Goal: Task Accomplishment & Management: Complete application form

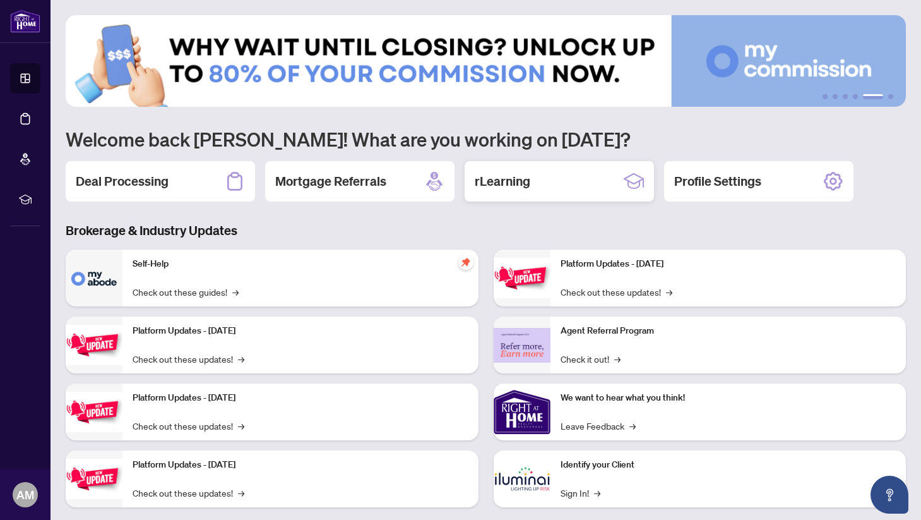
scroll to position [21, 0]
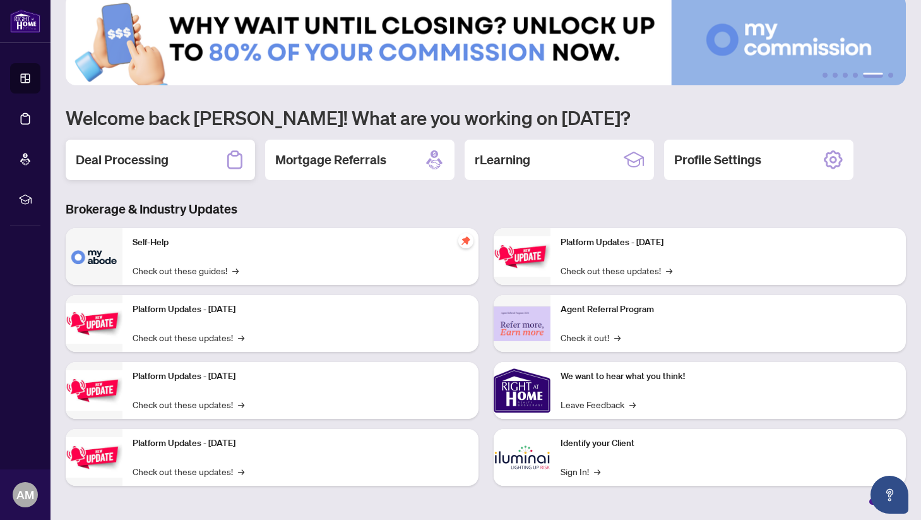
click at [167, 167] on div "Deal Processing" at bounding box center [160, 160] width 189 height 40
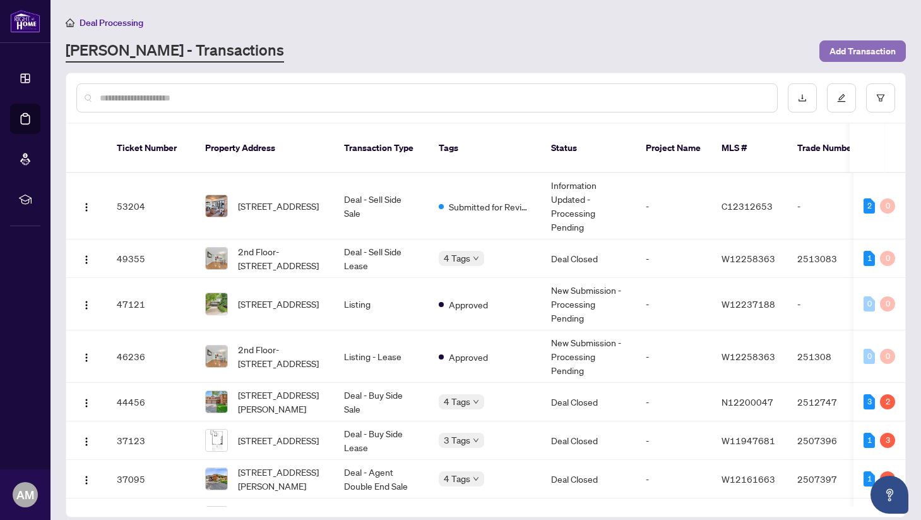
click at [841, 51] on span "Add Transaction" at bounding box center [863, 51] width 66 height 20
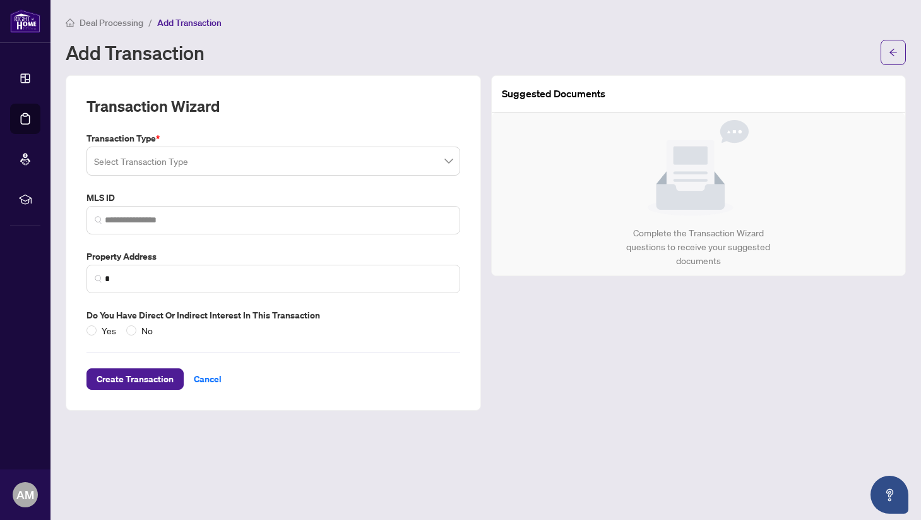
click at [257, 164] on input "search" at bounding box center [267, 163] width 347 height 28
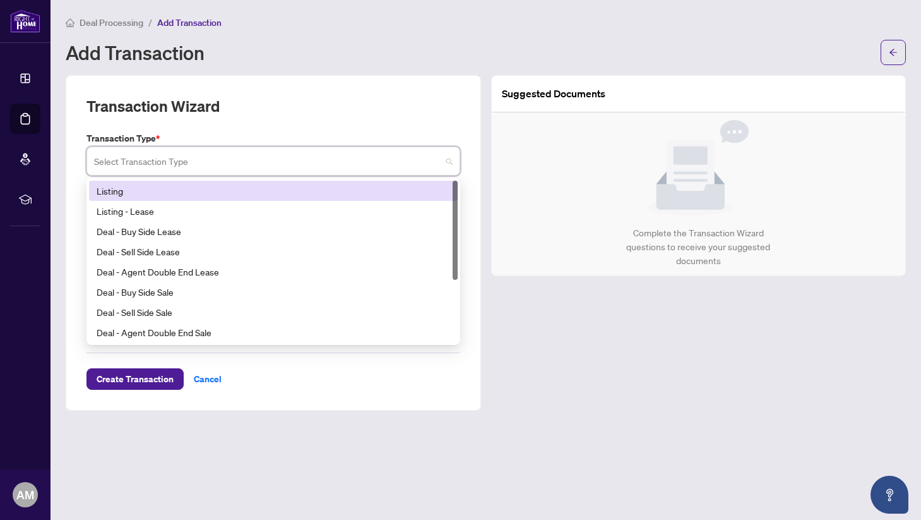
click at [162, 191] on div "Listing" at bounding box center [274, 191] width 354 height 14
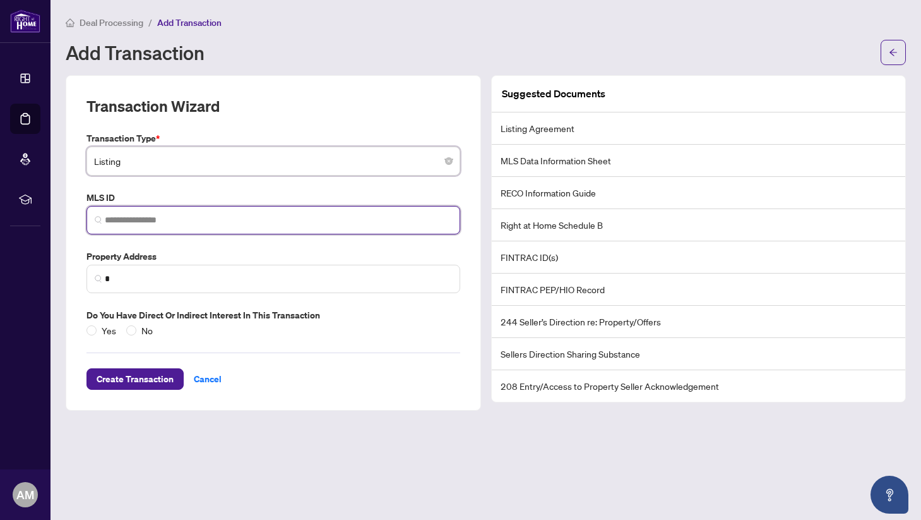
click at [191, 217] on input "search" at bounding box center [278, 219] width 347 height 13
paste input "*********"
type input "*********"
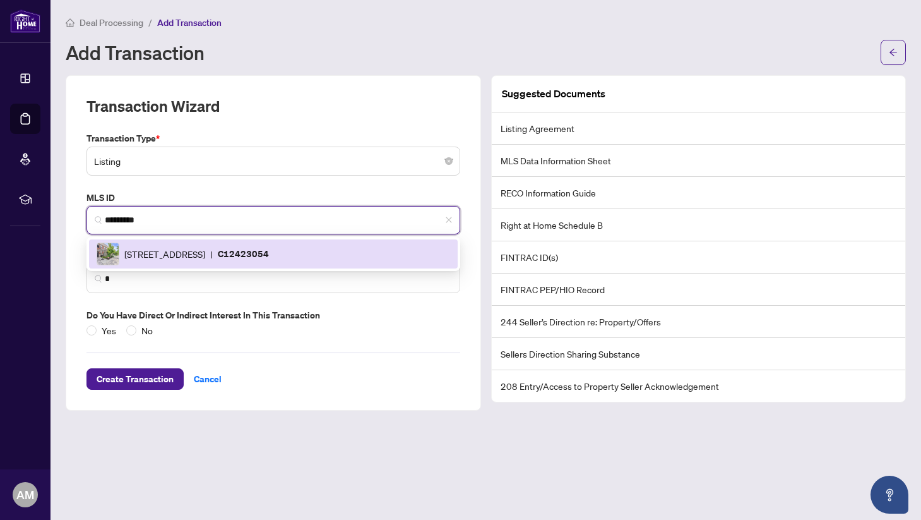
click at [205, 256] on span "[STREET_ADDRESS]" at bounding box center [164, 254] width 81 height 14
type input "**********"
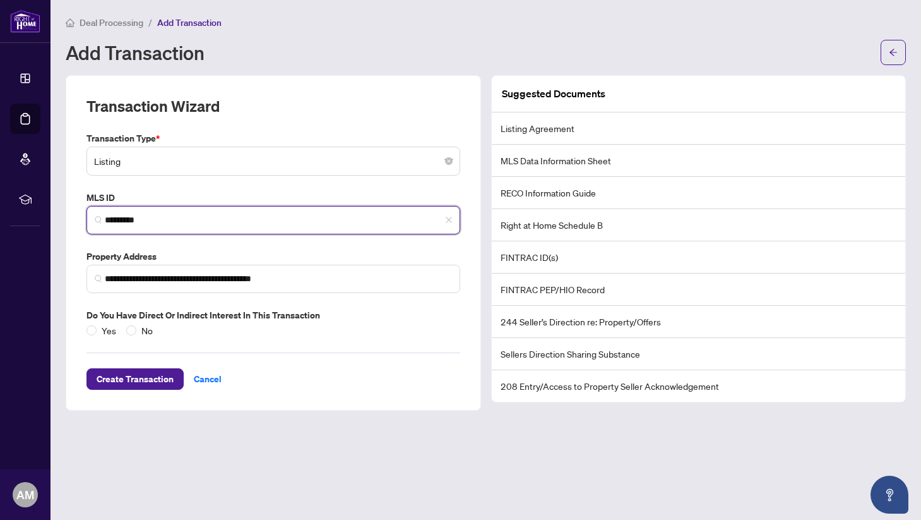
type input "*********"
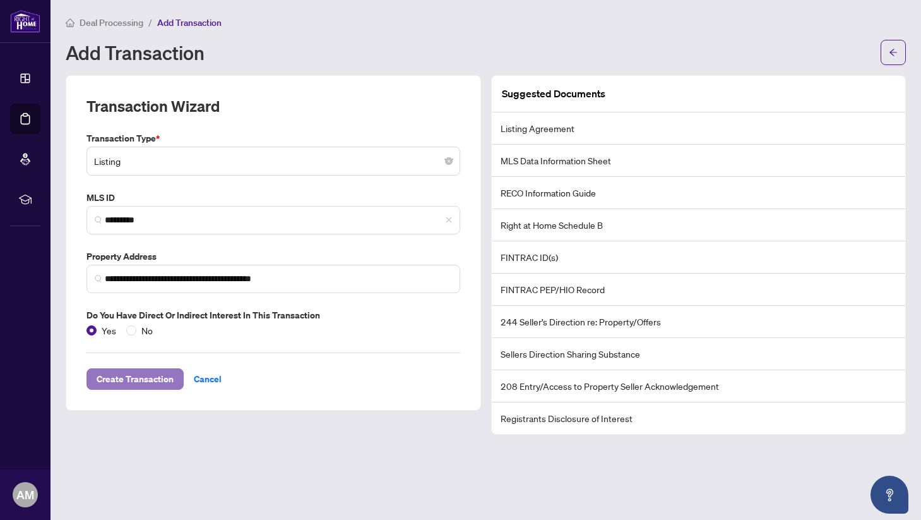
click at [132, 377] on span "Create Transaction" at bounding box center [135, 379] width 77 height 20
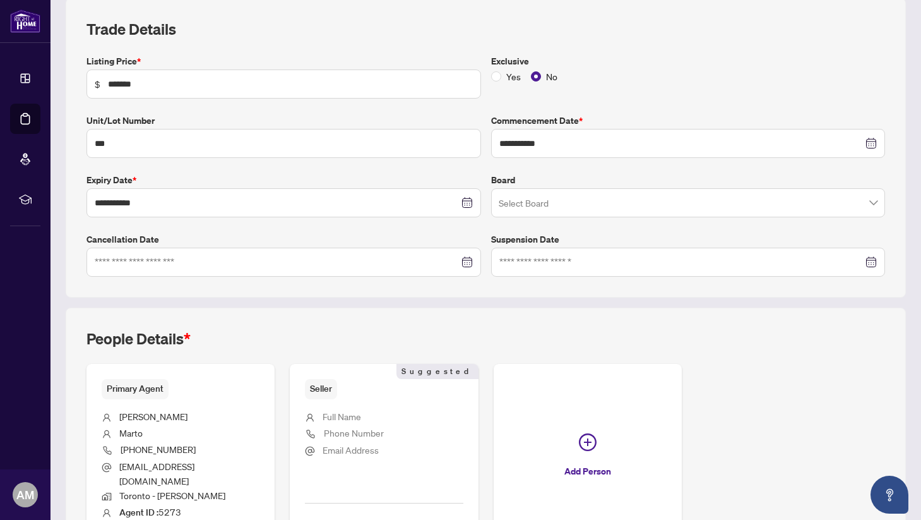
scroll to position [180, 0]
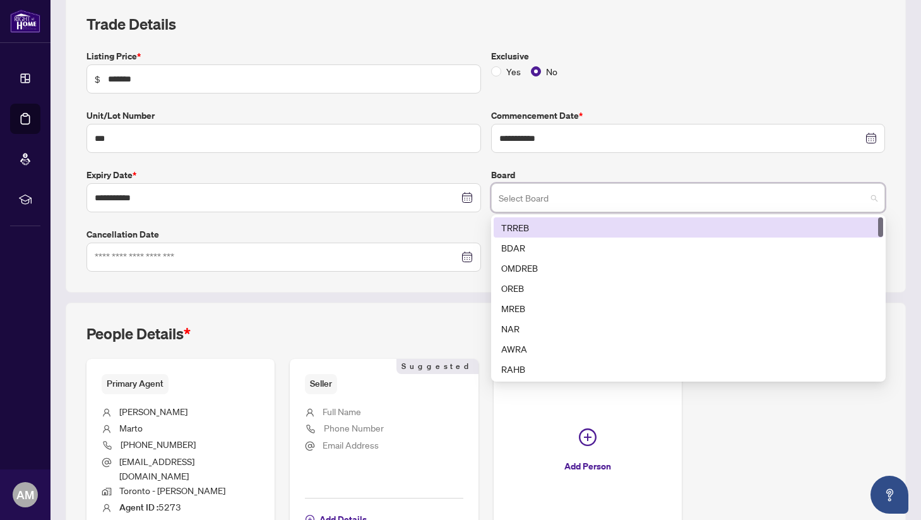
click at [560, 200] on input "search" at bounding box center [683, 200] width 368 height 28
click at [534, 225] on div "TRREB" at bounding box center [688, 227] width 375 height 14
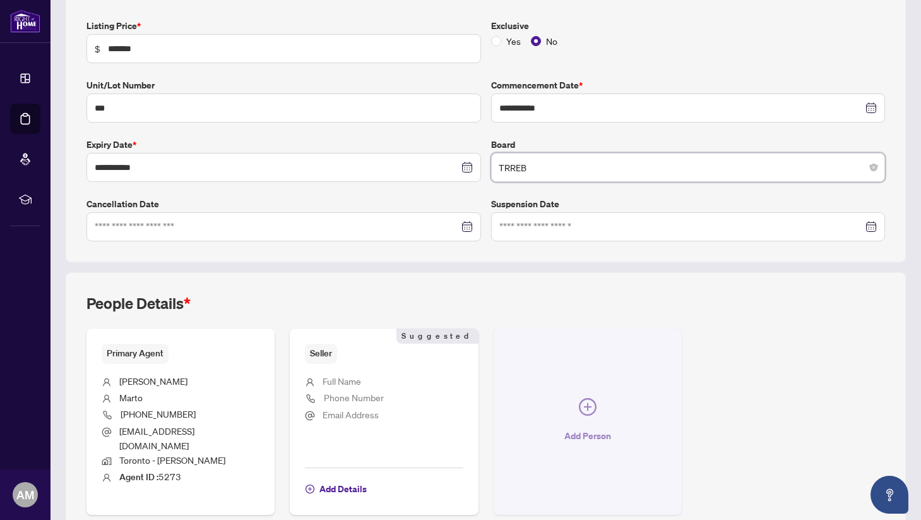
scroll to position [259, 0]
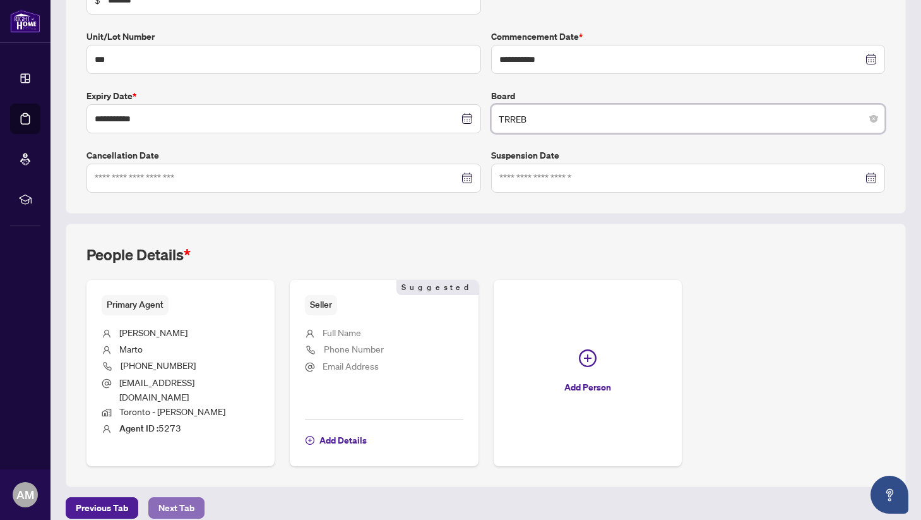
click at [169, 498] on span "Next Tab" at bounding box center [177, 508] width 36 height 20
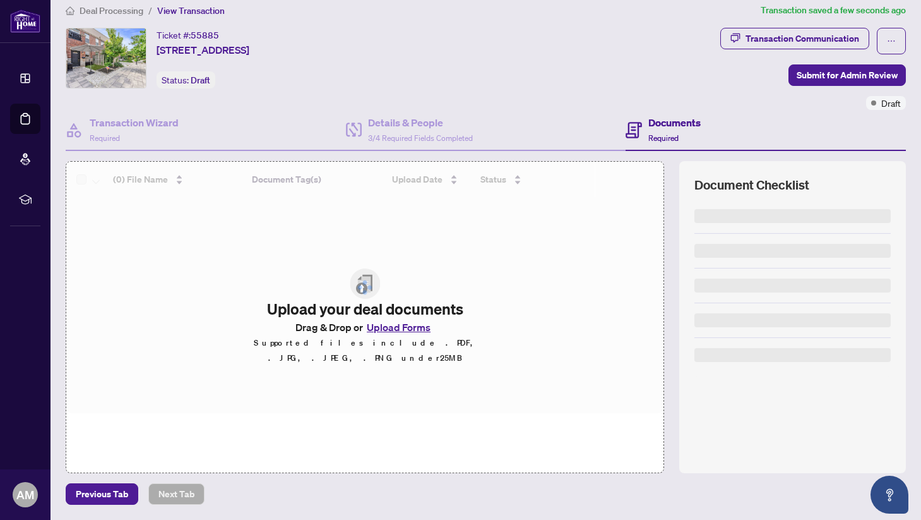
scroll to position [11, 0]
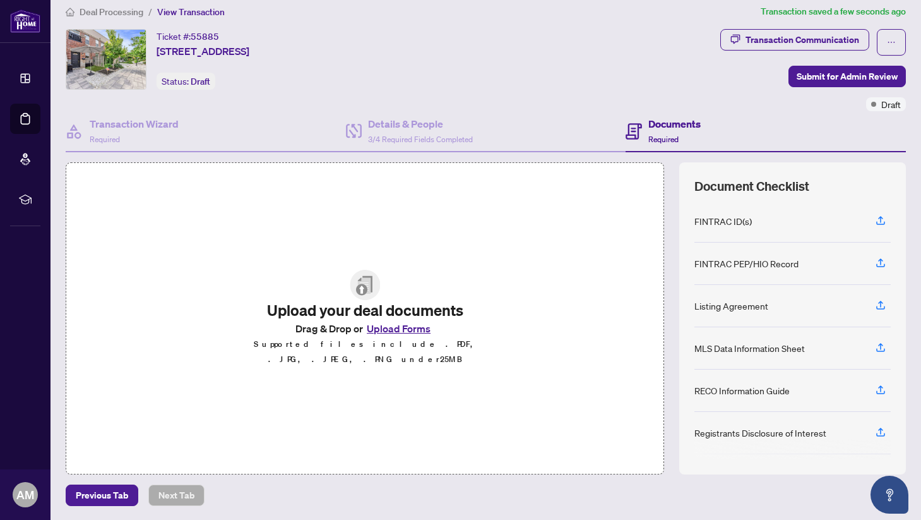
click at [388, 333] on button "Upload Forms" at bounding box center [398, 328] width 71 height 16
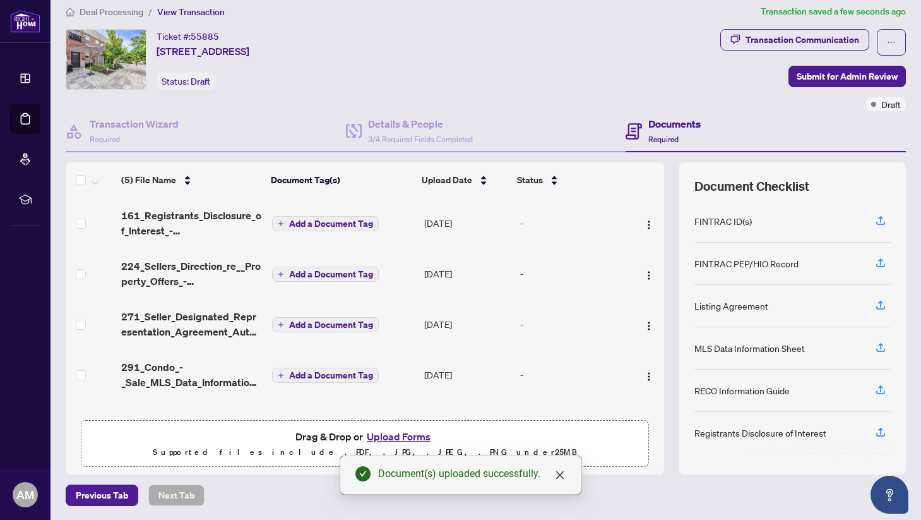
scroll to position [41, 0]
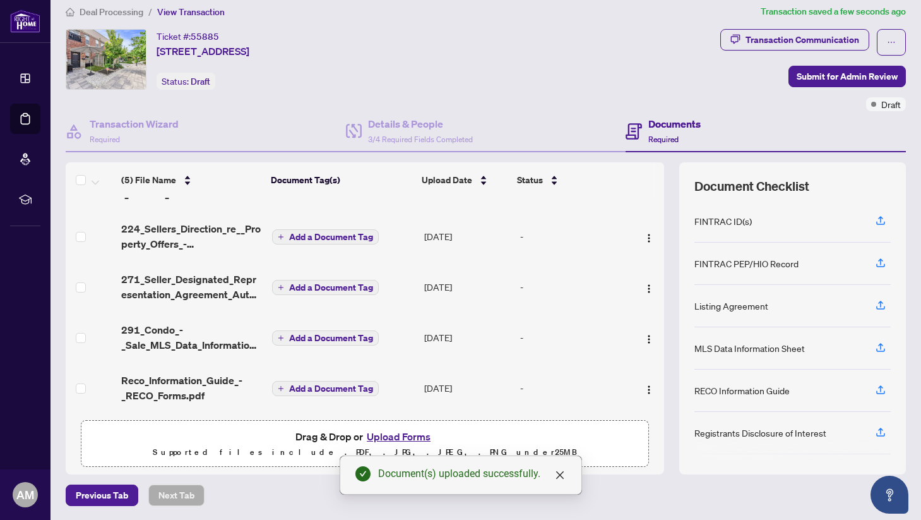
click at [404, 433] on button "Upload Forms" at bounding box center [398, 436] width 71 height 16
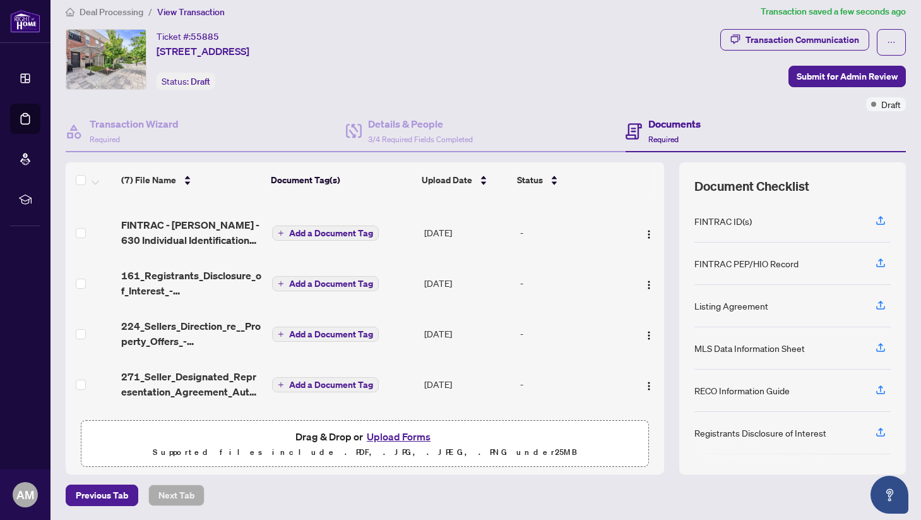
scroll to position [142, 0]
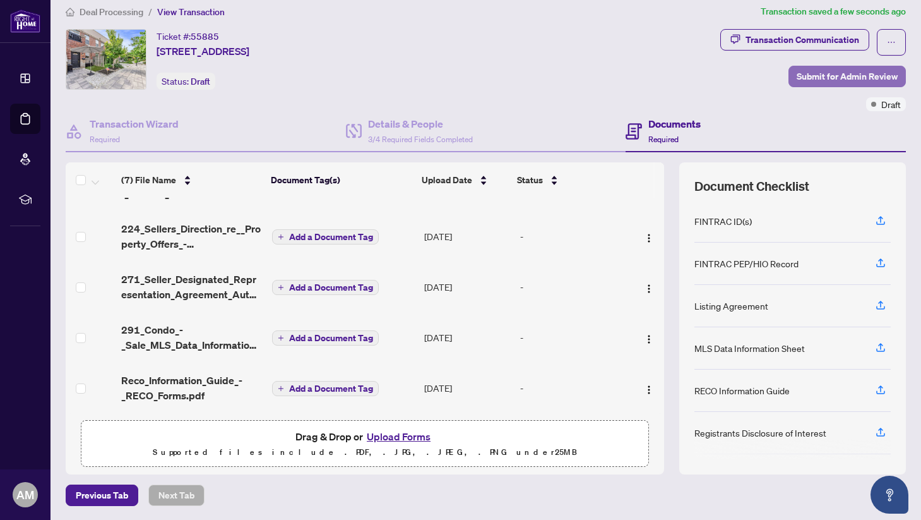
click at [814, 76] on span "Submit for Admin Review" at bounding box center [847, 76] width 101 height 20
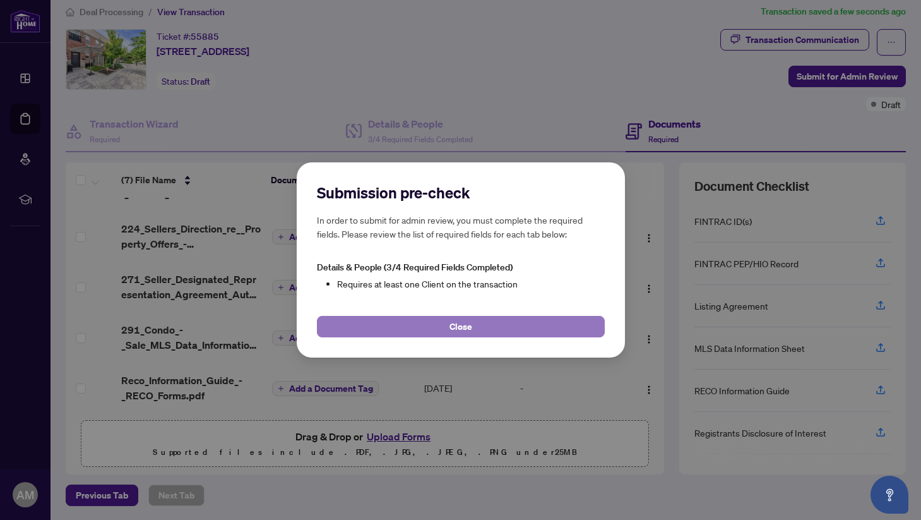
click at [469, 325] on span "Close" at bounding box center [461, 326] width 23 height 20
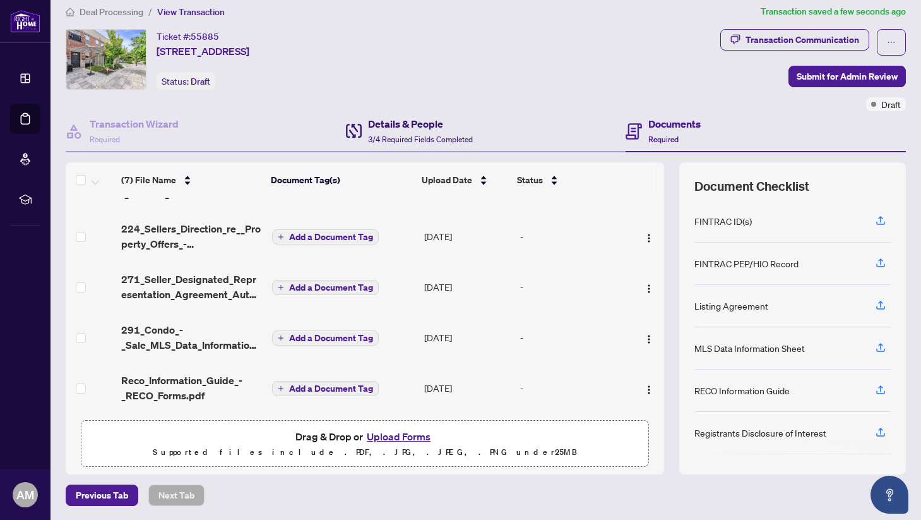
click at [387, 123] on h4 "Details & People" at bounding box center [420, 123] width 105 height 15
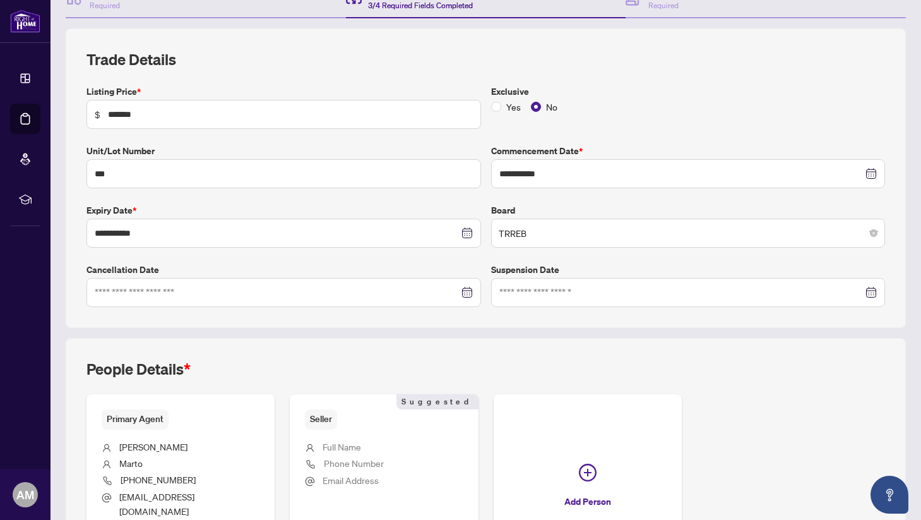
scroll to position [259, 0]
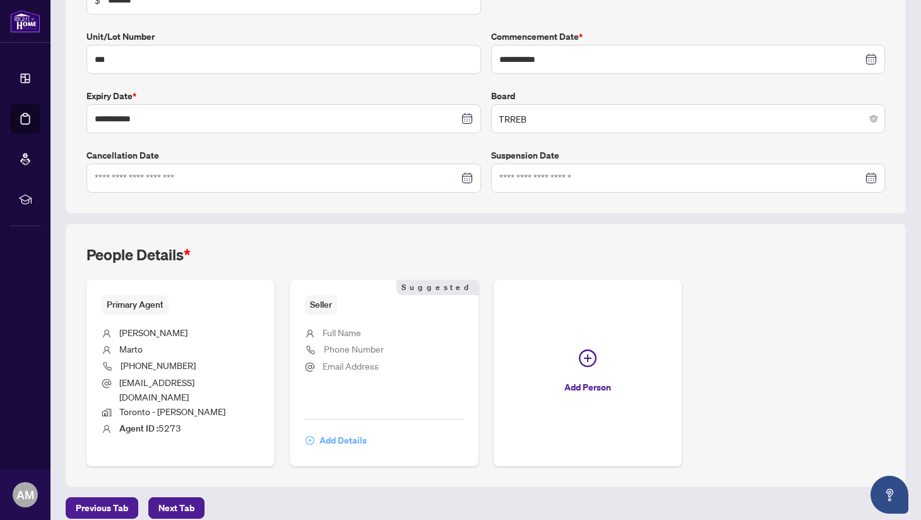
click at [337, 430] on span "Add Details" at bounding box center [343, 440] width 47 height 20
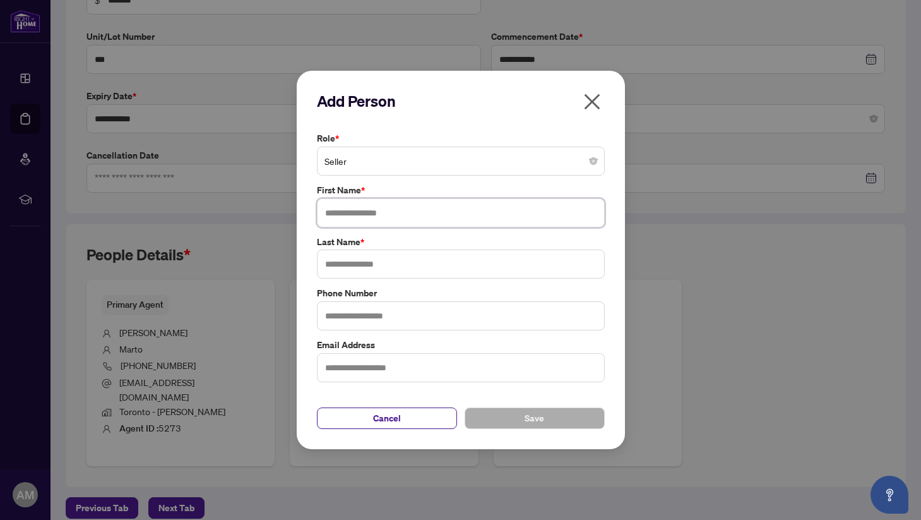
click at [375, 212] on input "text" at bounding box center [461, 212] width 288 height 29
type input "*****"
type input "**********"
click at [383, 376] on input "text" at bounding box center [461, 367] width 288 height 29
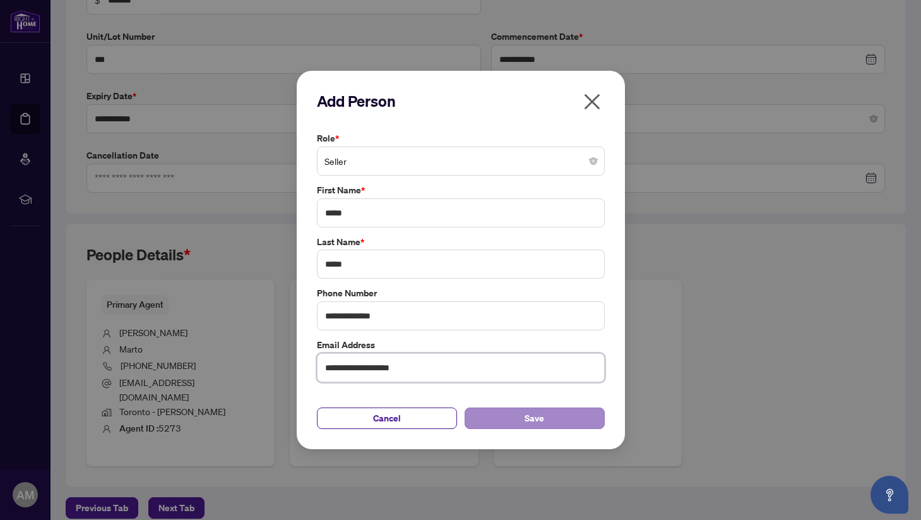
type input "**********"
click at [532, 411] on span "Save" at bounding box center [535, 418] width 20 height 20
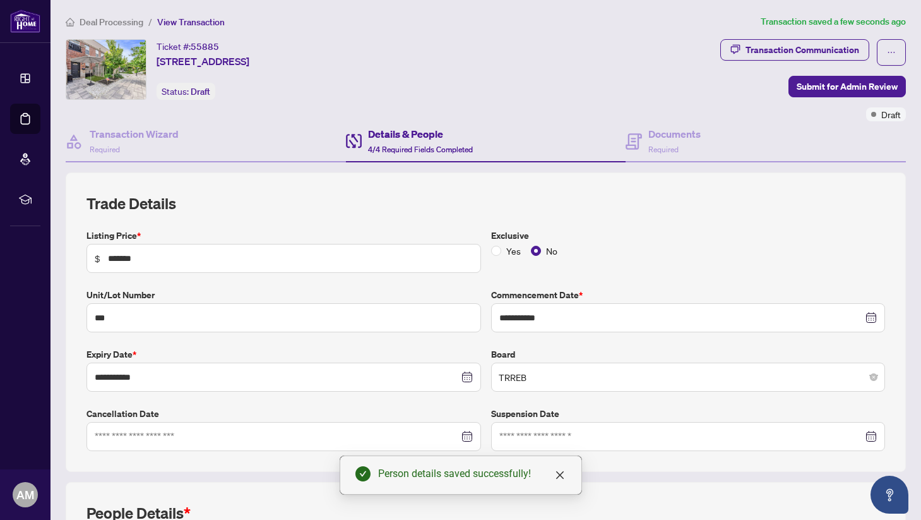
scroll to position [0, 0]
click at [825, 85] on span "Submit for Admin Review" at bounding box center [847, 87] width 101 height 20
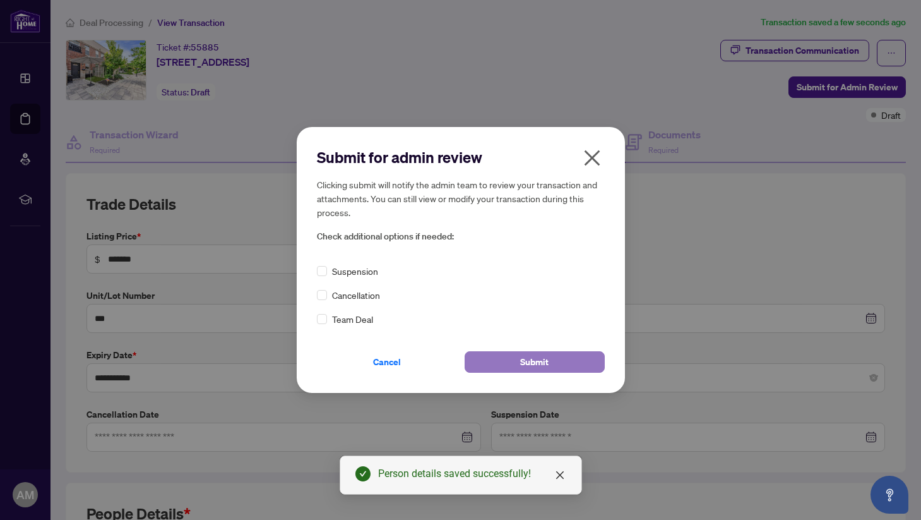
click at [524, 361] on span "Submit" at bounding box center [534, 362] width 28 height 20
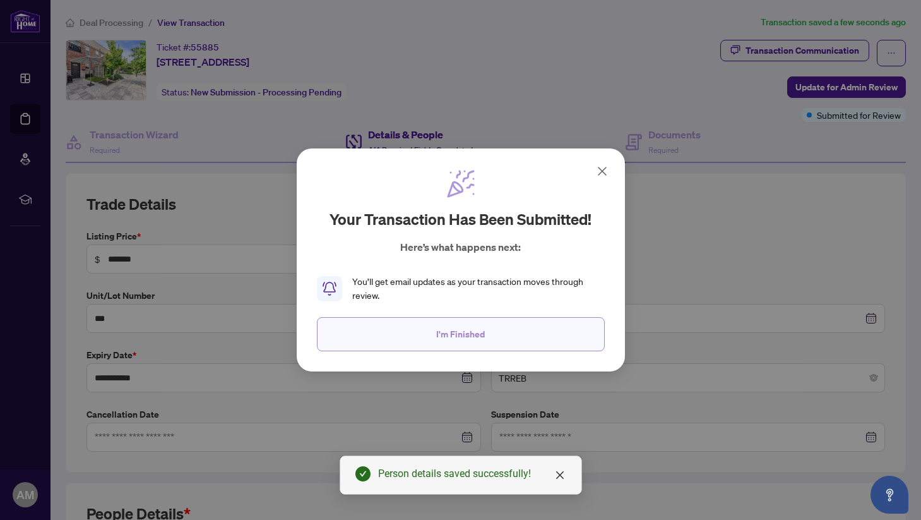
click at [471, 328] on span "I'm Finished" at bounding box center [460, 334] width 49 height 20
